Goal: Task Accomplishment & Management: Complete application form

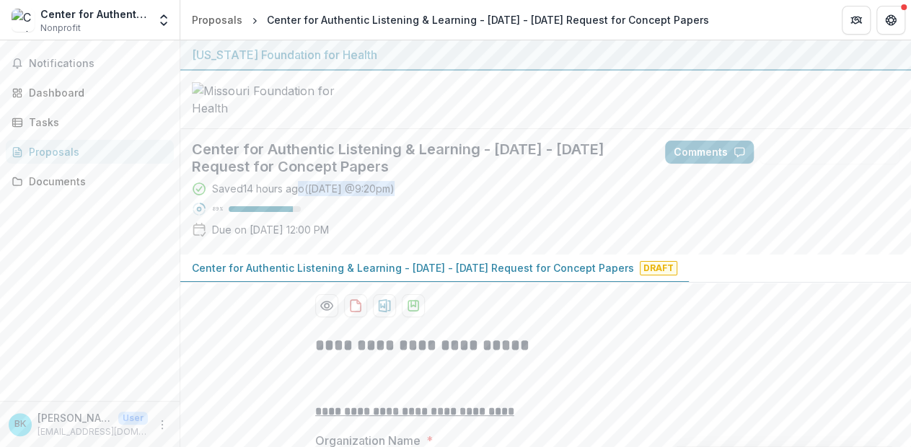
drag, startPoint x: 297, startPoint y: 295, endPoint x: 462, endPoint y: 301, distance: 164.6
click at [462, 243] on div "Saved 14 hours ago ( Yesterday @ 9:20pm ) 89 % Due on Aug 26, 2025, 12:00 PM" at bounding box center [417, 212] width 450 height 62
drag, startPoint x: 248, startPoint y: 339, endPoint x: 391, endPoint y: 337, distance: 143.6
click at [391, 243] on div "Saved 14 hours ago ( Yesterday @ 9:20pm ) 89 % Due on Aug 26, 2025, 12:00 PM" at bounding box center [417, 212] width 450 height 62
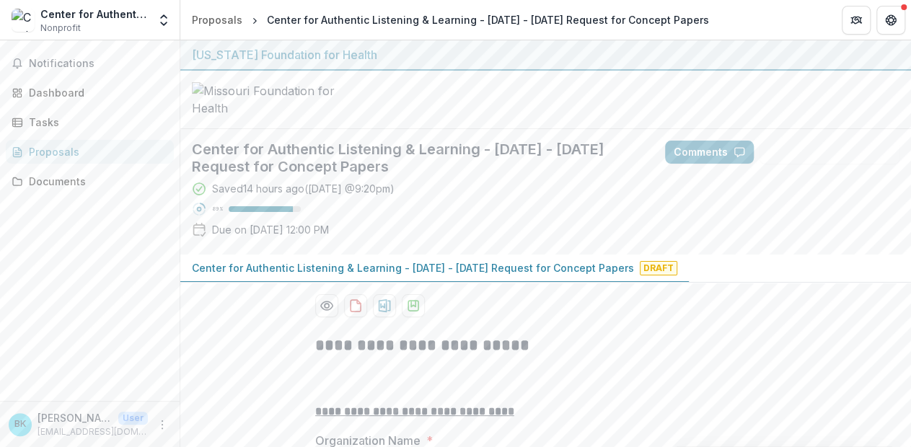
click at [407, 243] on div "Saved 14 hours ago ( Yesterday @ 9:20pm ) 89 % Due on Aug 26, 2025, 12:00 PM" at bounding box center [417, 212] width 450 height 62
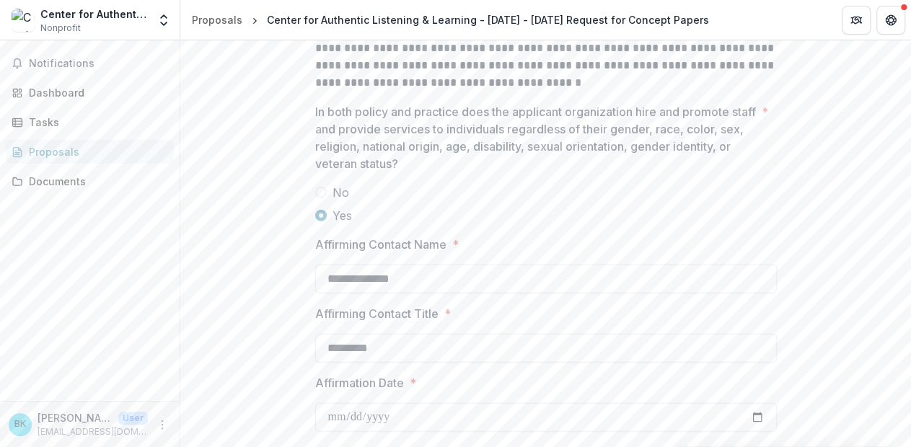
scroll to position [2070, 0]
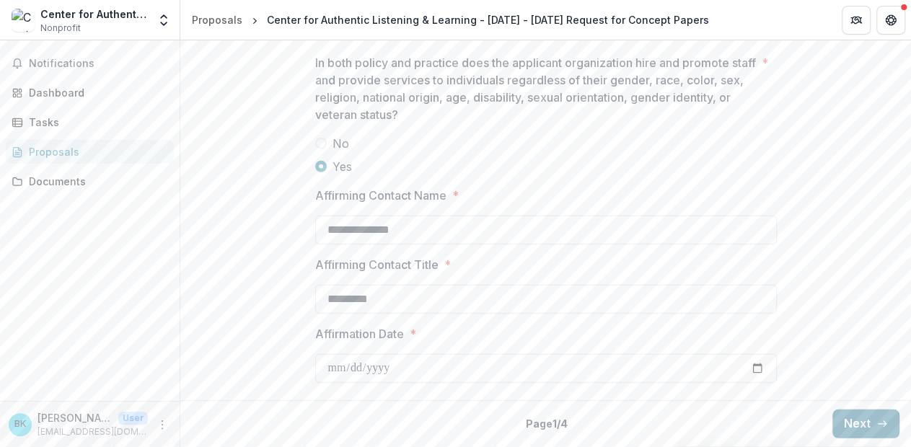
click at [862, 418] on button "Next" at bounding box center [866, 424] width 67 height 29
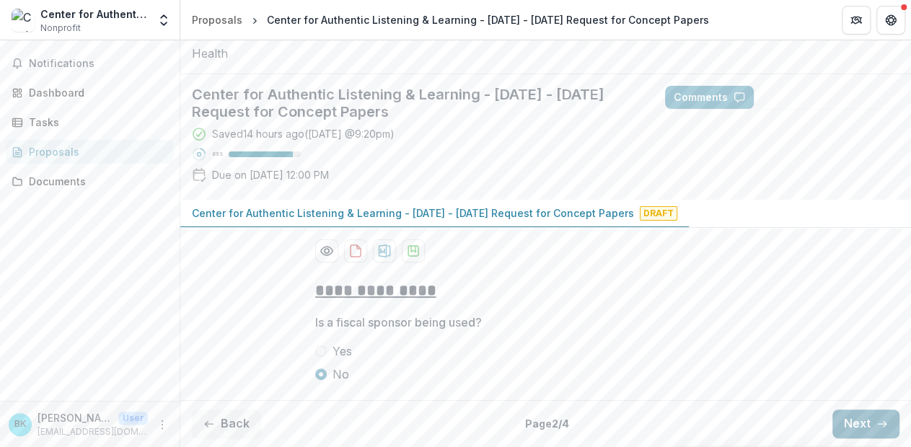
click at [863, 418] on button "Next" at bounding box center [866, 424] width 67 height 29
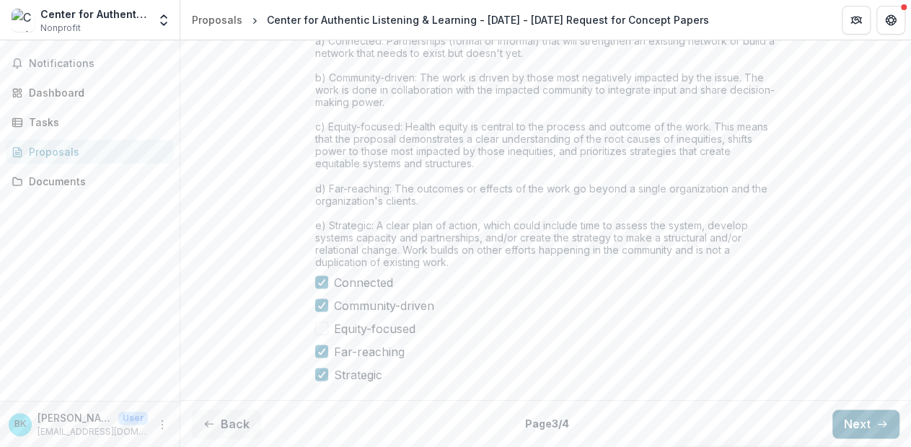
click at [877, 426] on icon "button" at bounding box center [883, 425] width 12 height 12
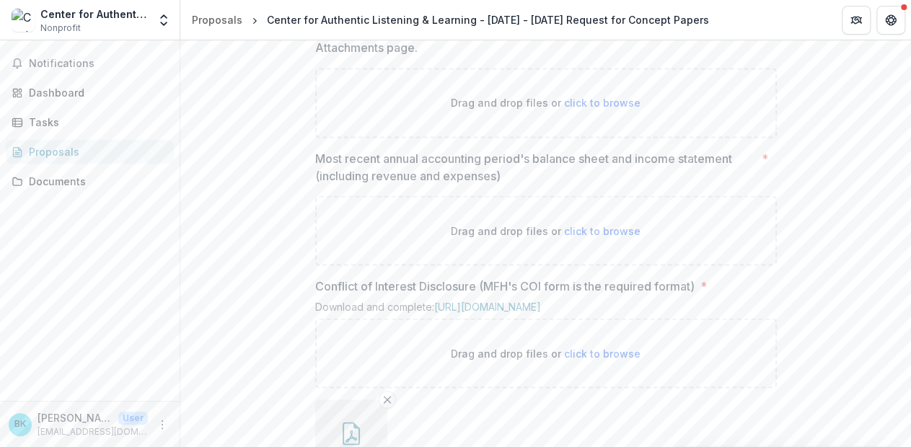
scroll to position [1282, 0]
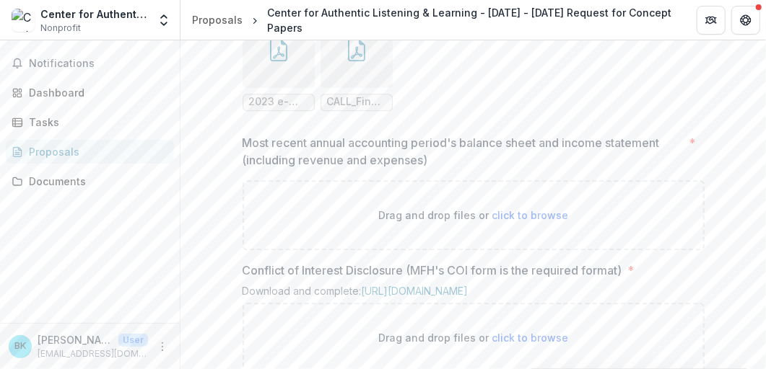
scroll to position [1426, 0]
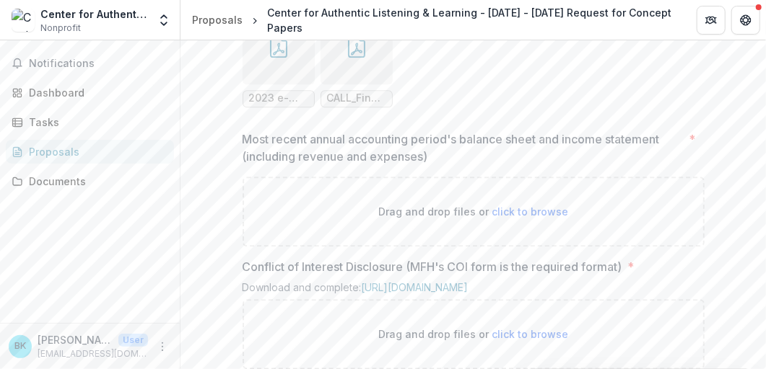
click at [389, 15] on line "Remove File" at bounding box center [392, 12] width 6 height 6
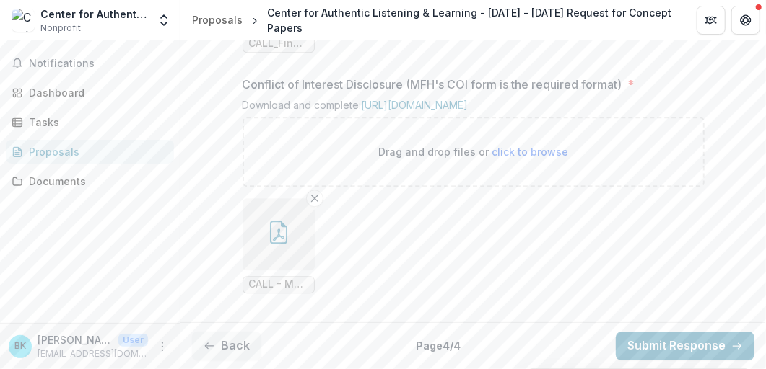
scroll to position [1843, 0]
click at [647, 343] on button "Submit Response" at bounding box center [685, 346] width 139 height 29
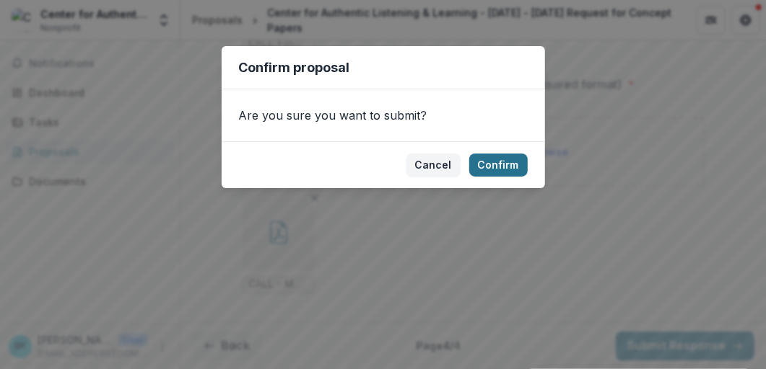
click at [493, 162] on button "Confirm" at bounding box center [498, 165] width 58 height 23
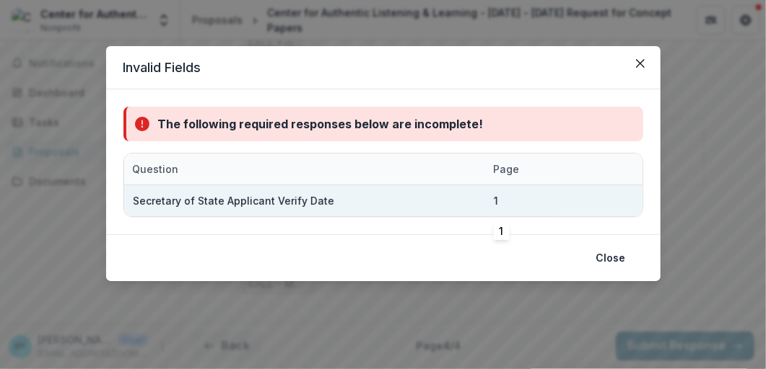
click at [535, 202] on div "1" at bounding box center [521, 200] width 55 height 31
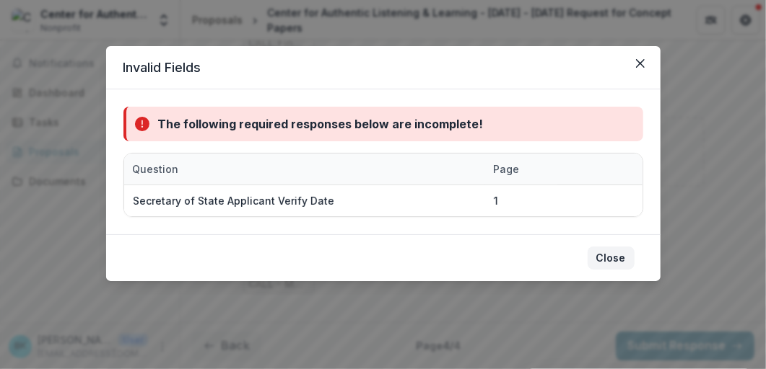
click at [618, 259] on button "Close" at bounding box center [610, 258] width 47 height 23
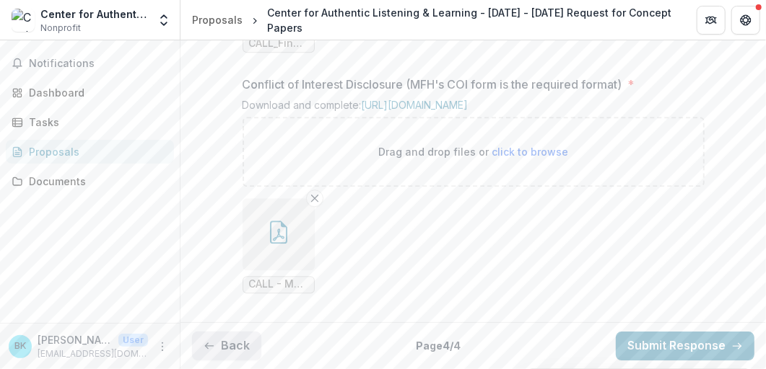
click at [229, 357] on button "Back" at bounding box center [226, 346] width 69 height 29
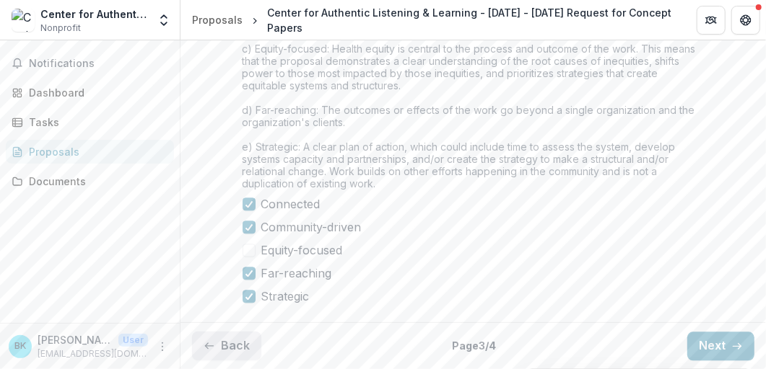
click at [232, 351] on button "Back" at bounding box center [226, 346] width 69 height 29
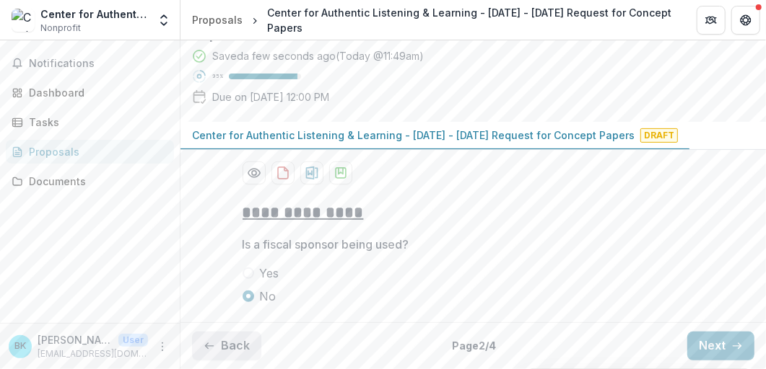
click at [232, 351] on button "Back" at bounding box center [226, 346] width 69 height 29
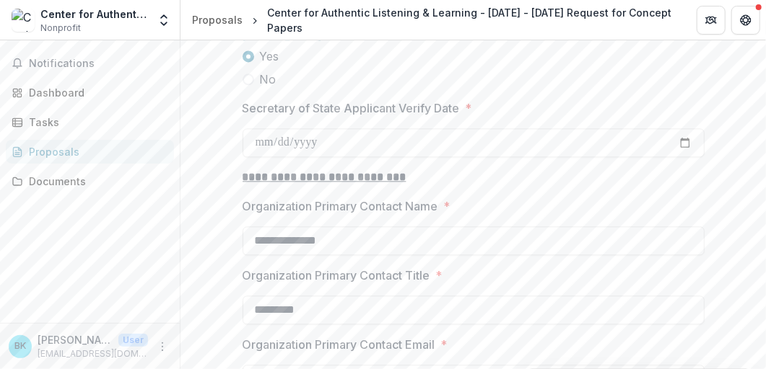
scroll to position [1396, 0]
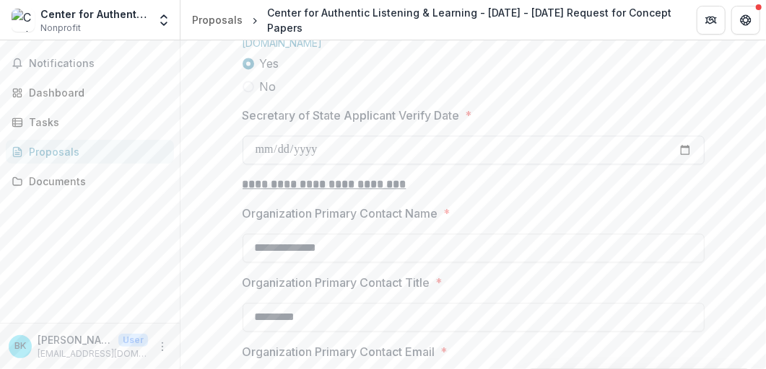
click at [684, 165] on input "Secretary of State Applicant Verify Date *" at bounding box center [473, 150] width 462 height 29
type input "**********"
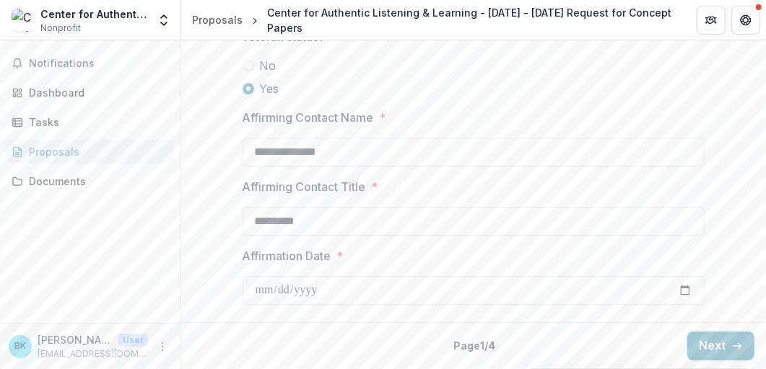
scroll to position [2149, 0]
click at [725, 344] on button "Next" at bounding box center [720, 346] width 67 height 29
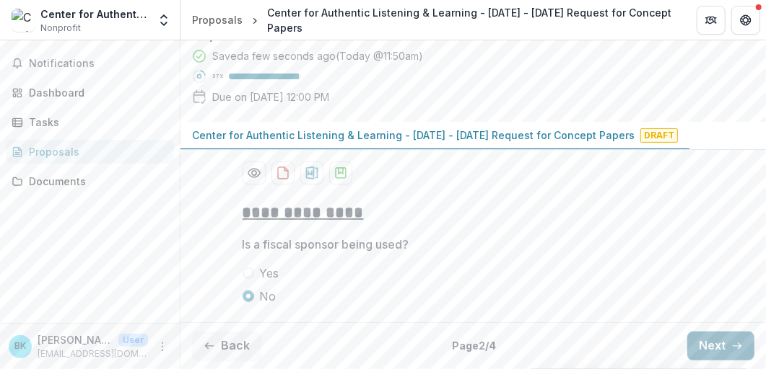
click at [725, 345] on button "Next" at bounding box center [720, 346] width 67 height 29
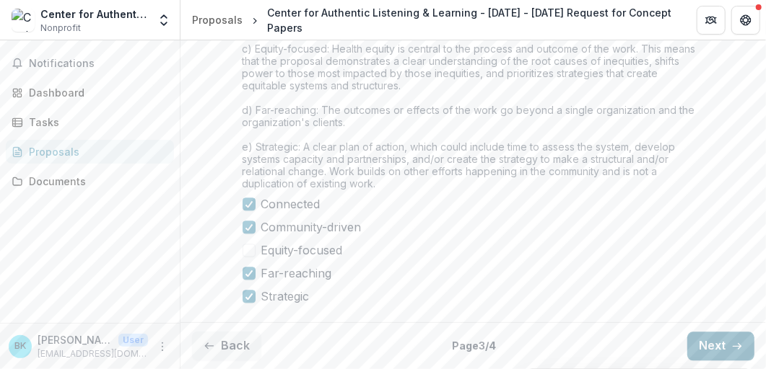
click at [725, 345] on button "Next" at bounding box center [720, 346] width 67 height 29
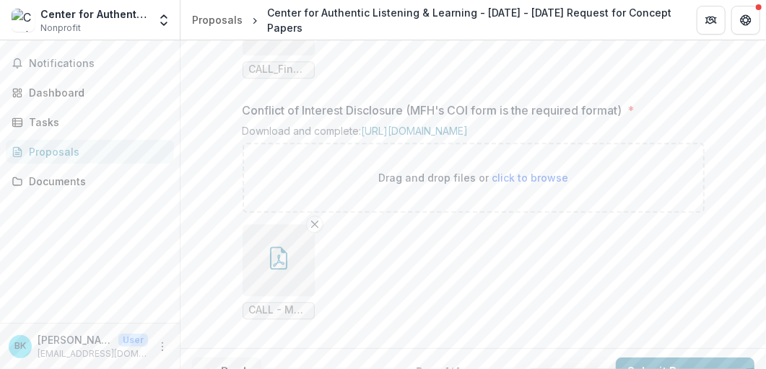
scroll to position [1843, 0]
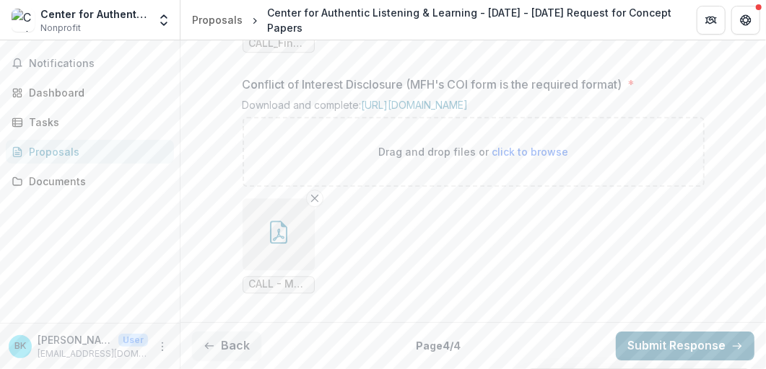
click at [674, 336] on button "Submit Response" at bounding box center [685, 346] width 139 height 29
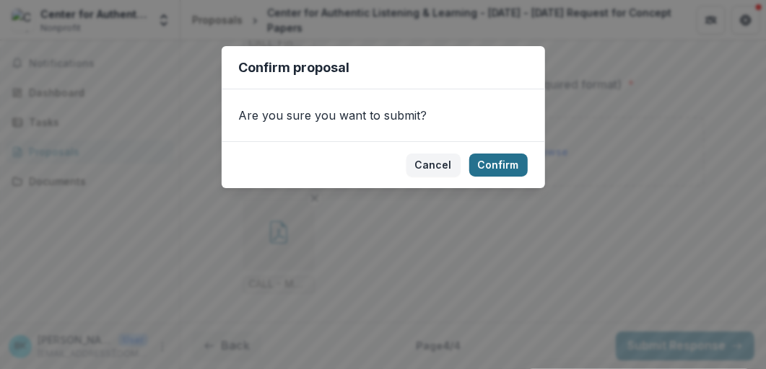
click at [492, 165] on button "Confirm" at bounding box center [498, 165] width 58 height 23
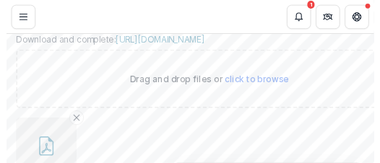
scroll to position [1863, 0]
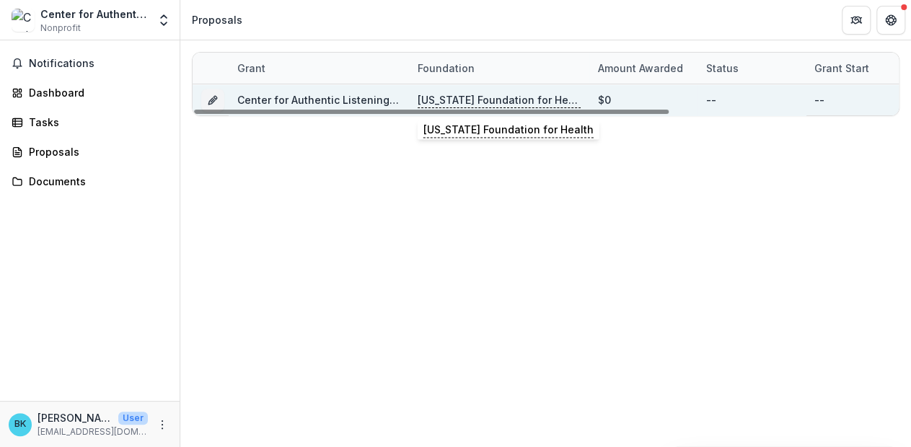
click at [506, 99] on p "[US_STATE] Foundation for Health" at bounding box center [499, 100] width 163 height 16
click at [316, 103] on link "Center for Authentic Listening & Learning - [DATE] - [DATE] Request for Concept…" at bounding box center [458, 100] width 442 height 12
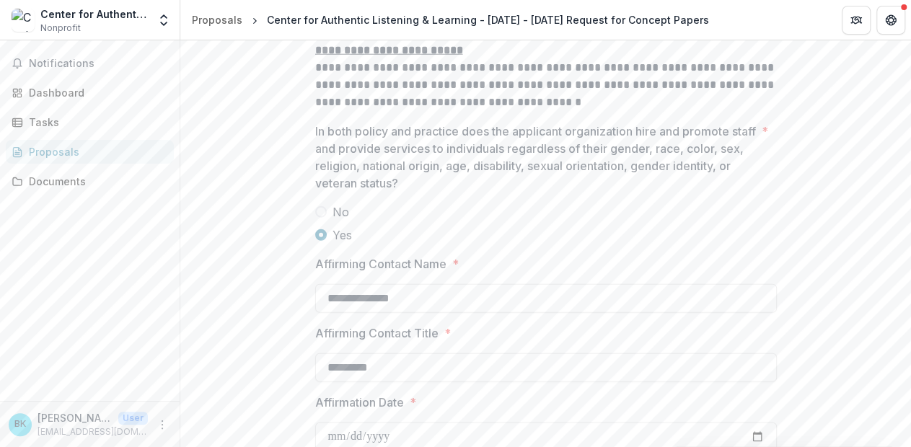
scroll to position [2070, 0]
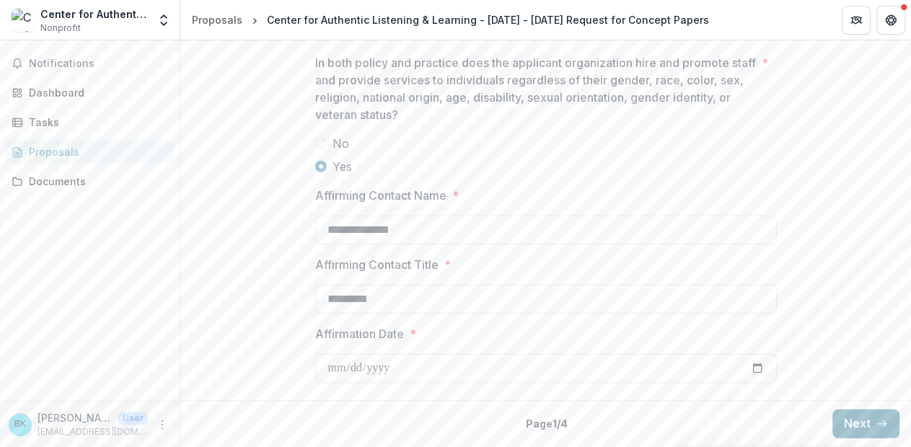
click at [867, 419] on button "Next" at bounding box center [866, 424] width 67 height 29
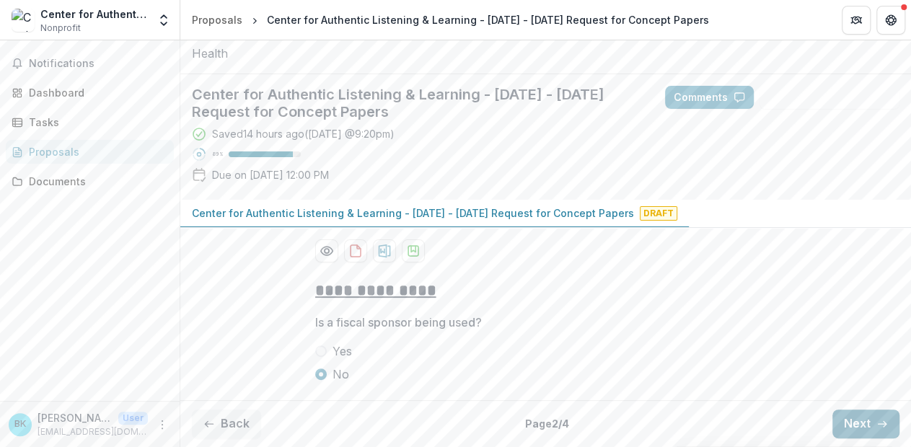
click at [851, 428] on button "Next" at bounding box center [866, 424] width 67 height 29
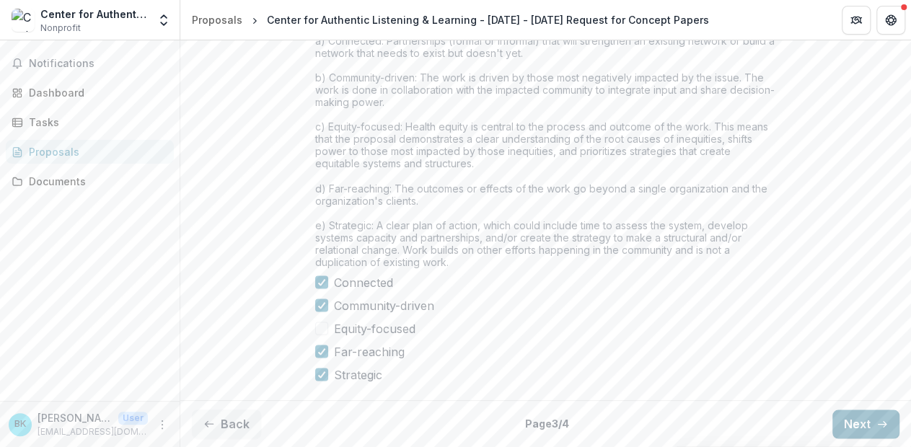
click at [851, 428] on button "Next" at bounding box center [866, 424] width 67 height 29
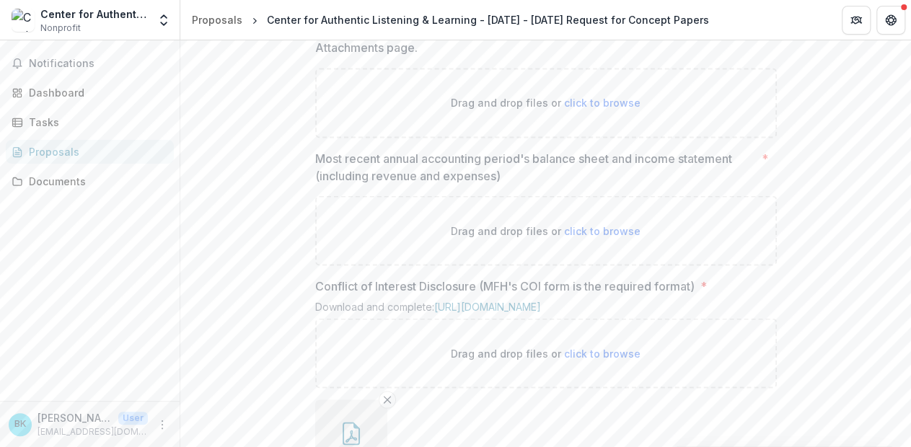
scroll to position [1269, 0]
click at [592, 112] on span "click to browse" at bounding box center [602, 106] width 76 height 12
type input "**********"
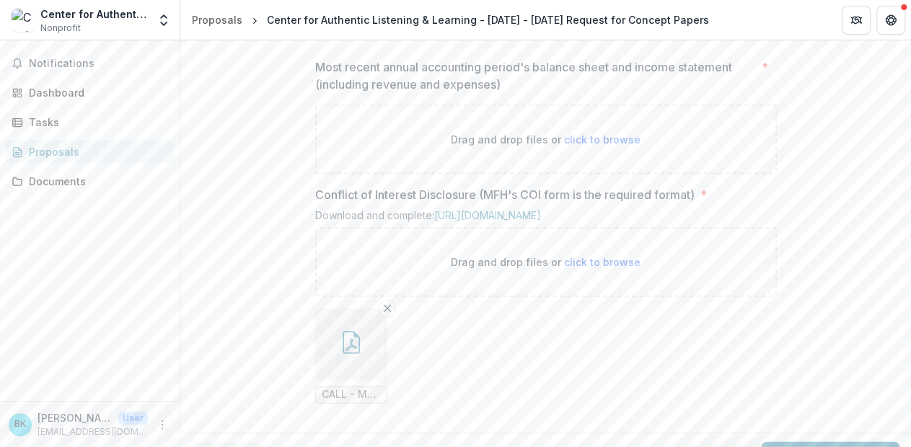
scroll to position [1479, 0]
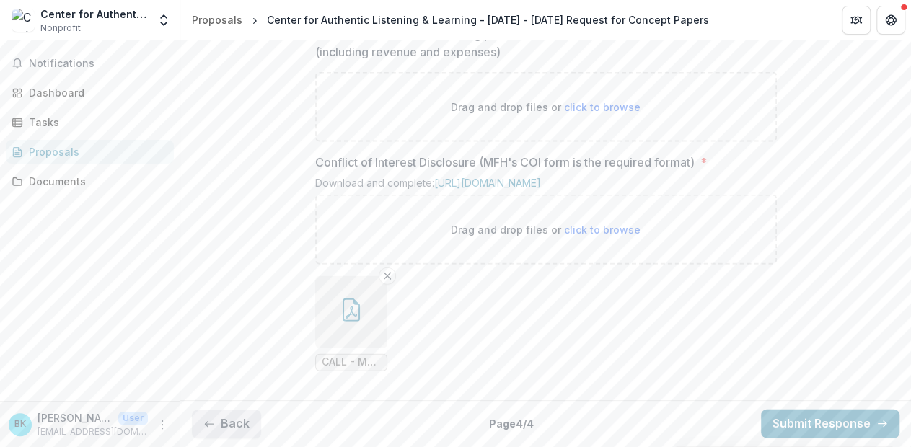
click at [209, 413] on button "Back" at bounding box center [226, 424] width 69 height 29
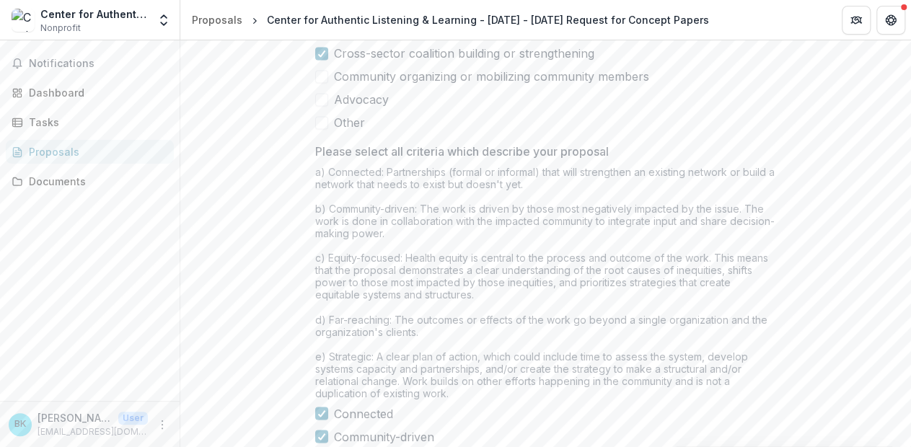
scroll to position [1338, 0]
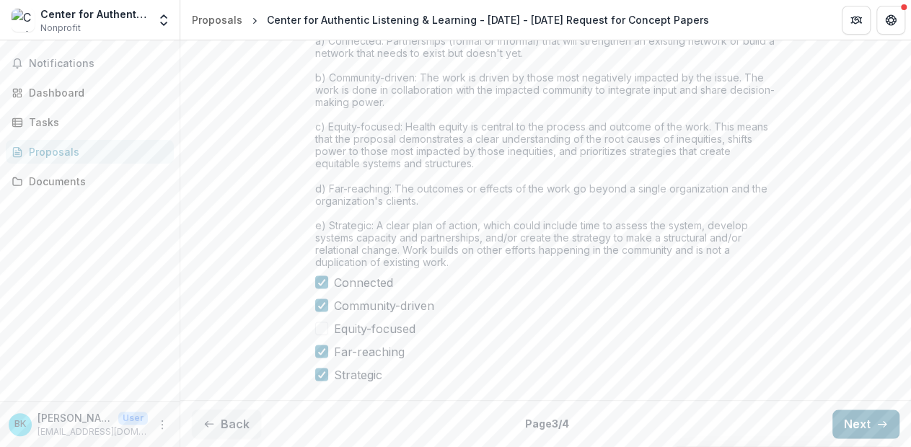
click at [870, 422] on button "Next" at bounding box center [866, 424] width 67 height 29
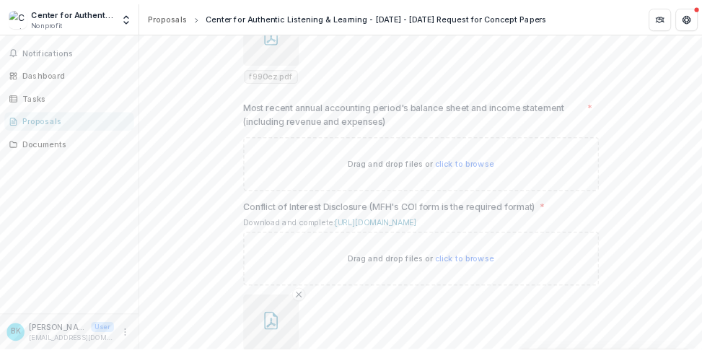
scroll to position [1551, 0]
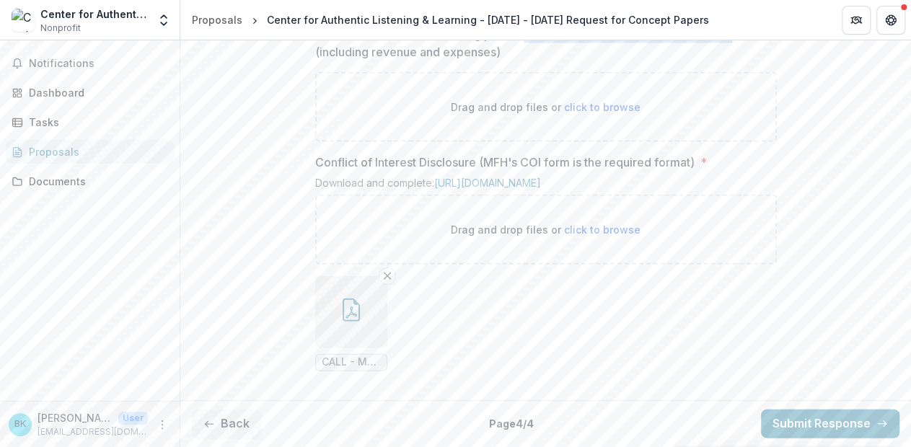
drag, startPoint x: 527, startPoint y: 110, endPoint x: 737, endPoint y: 111, distance: 210.0
click at [737, 61] on p "Most recent annual accounting period's balance sheet and income statement (incl…" at bounding box center [535, 43] width 441 height 35
copy p "s balance sheet and income statement"
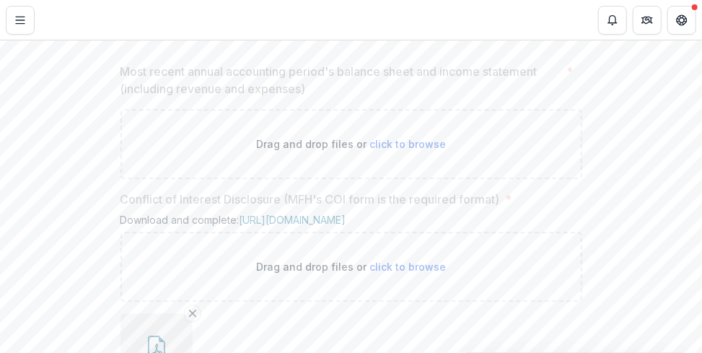
scroll to position [1626, 0]
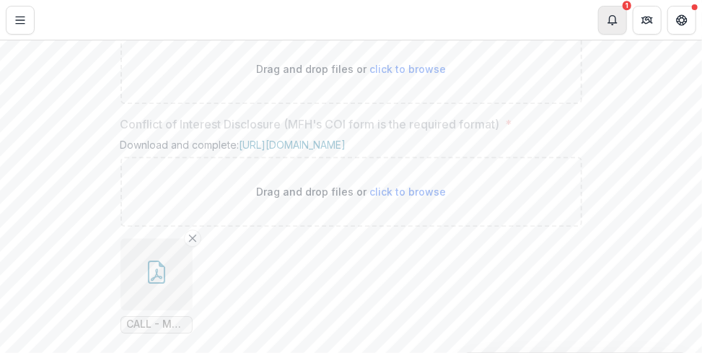
click at [610, 8] on button "Notifications" at bounding box center [612, 20] width 29 height 29
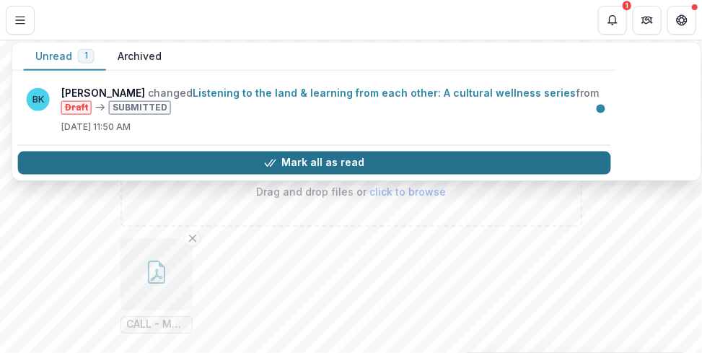
click at [209, 159] on button "Mark all as read" at bounding box center [314, 162] width 593 height 23
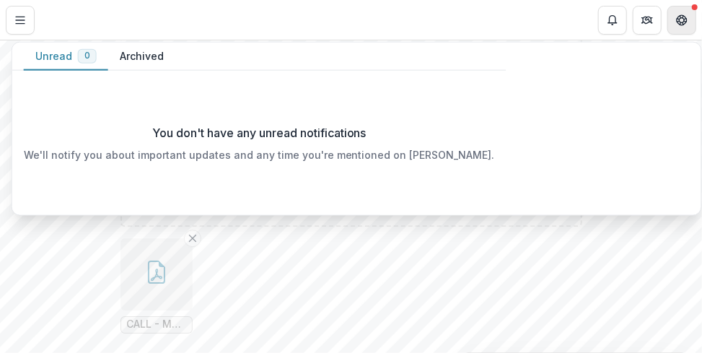
click at [687, 24] on icon "Get Help" at bounding box center [682, 20] width 12 height 12
